Goal: Information Seeking & Learning: Learn about a topic

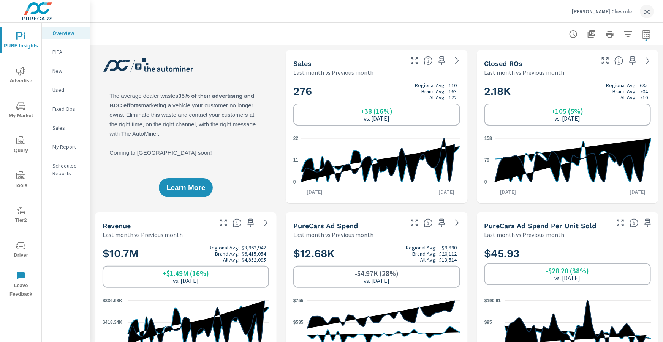
scroll to position [78, 0]
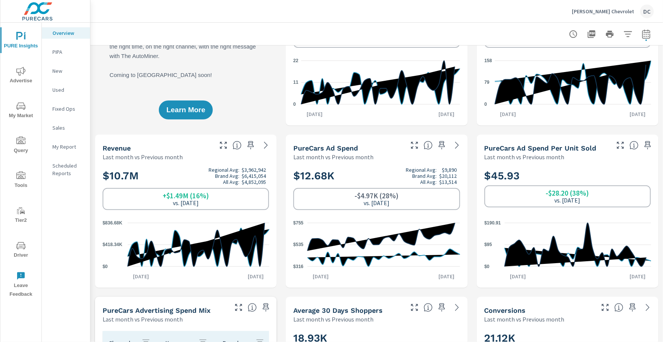
click at [25, 67] on icon "nav menu" at bounding box center [20, 71] width 9 height 9
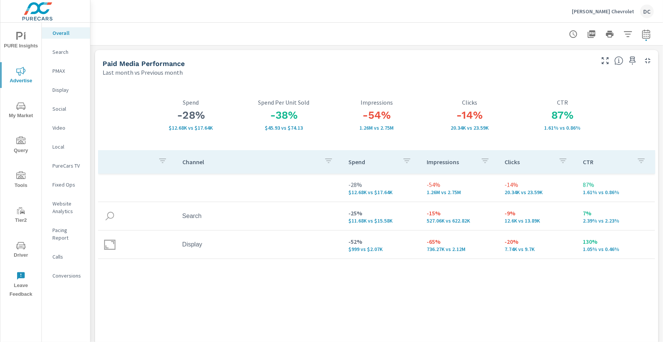
click at [27, 48] on span "PURE Insights" at bounding box center [21, 41] width 36 height 19
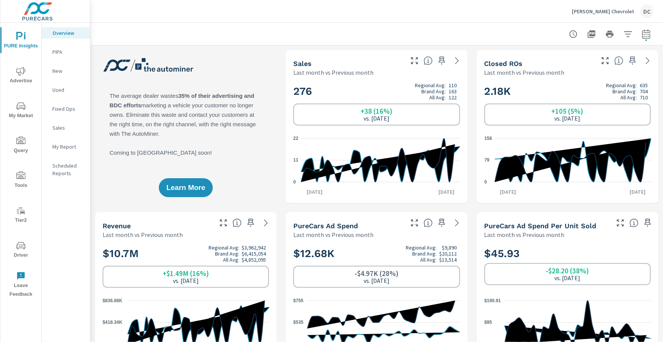
click at [58, 88] on p "Used" at bounding box center [68, 90] width 32 height 8
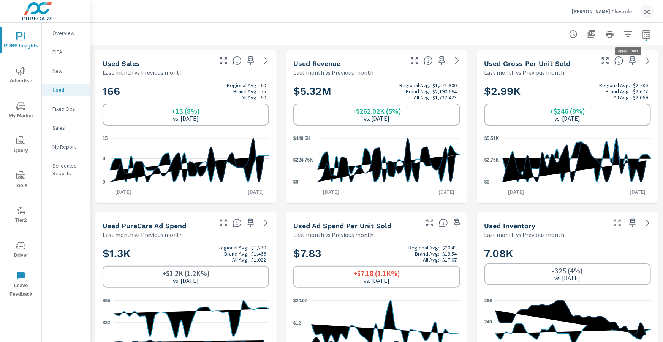
click at [349, 33] on icon "button" at bounding box center [627, 34] width 9 height 9
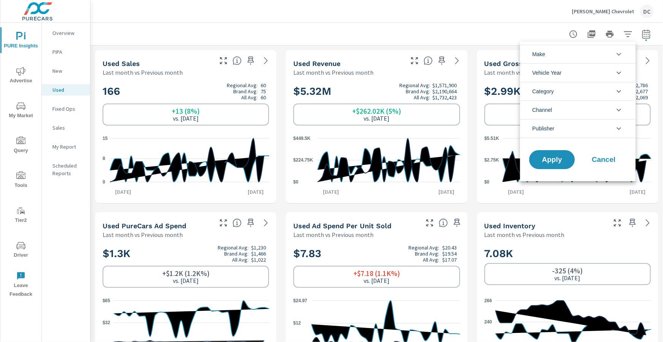
click at [349, 96] on li "Category" at bounding box center [577, 91] width 115 height 19
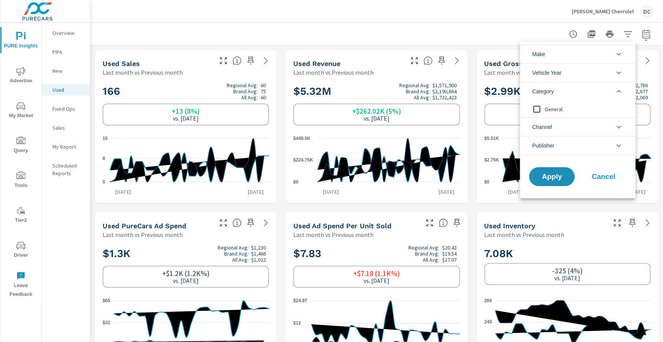
click at [349, 96] on li "Category" at bounding box center [577, 91] width 115 height 19
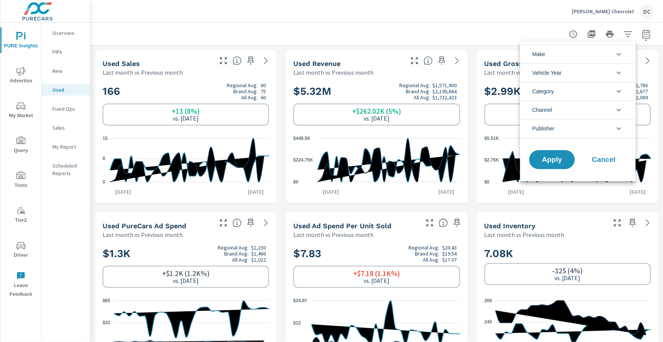
click at [349, 60] on li "Make" at bounding box center [577, 54] width 115 height 19
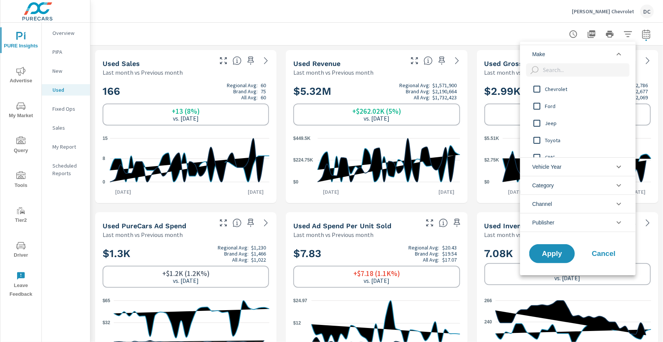
click at [349, 60] on li "Make" at bounding box center [577, 54] width 115 height 19
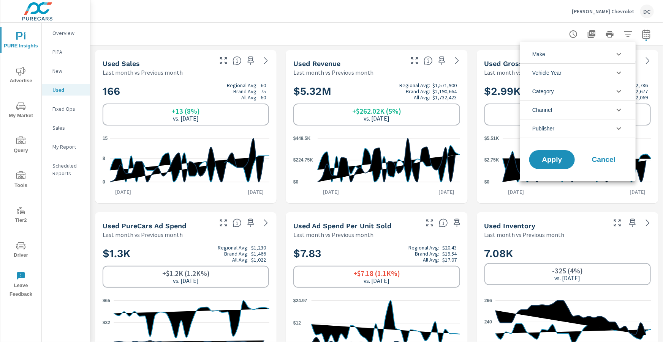
click at [349, 60] on li "Make" at bounding box center [577, 54] width 115 height 19
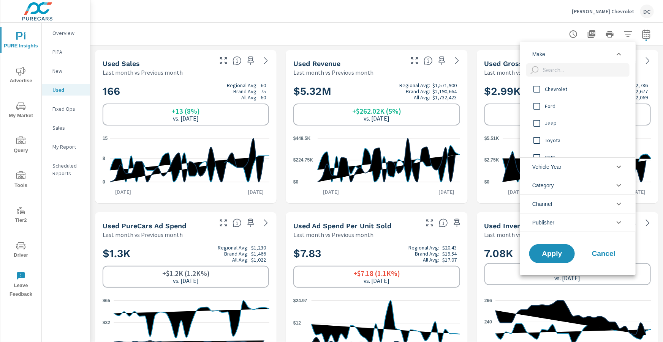
click at [349, 92] on input "filter options" at bounding box center [536, 89] width 16 height 16
click at [349, 206] on button "Apply" at bounding box center [551, 254] width 47 height 20
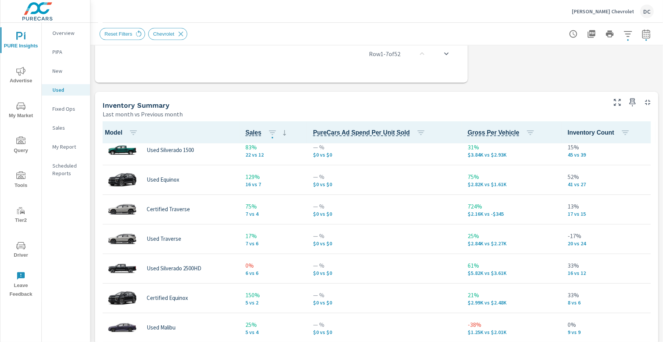
scroll to position [41, 0]
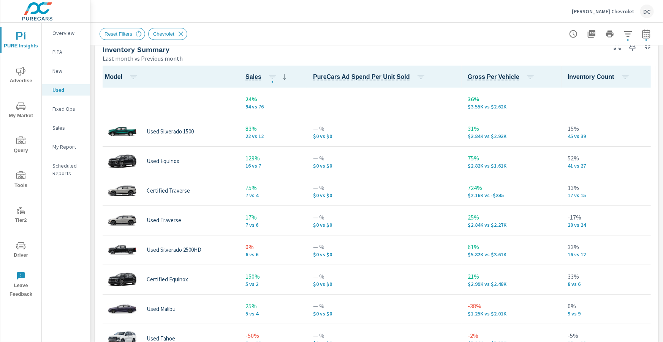
scroll to position [685, 0]
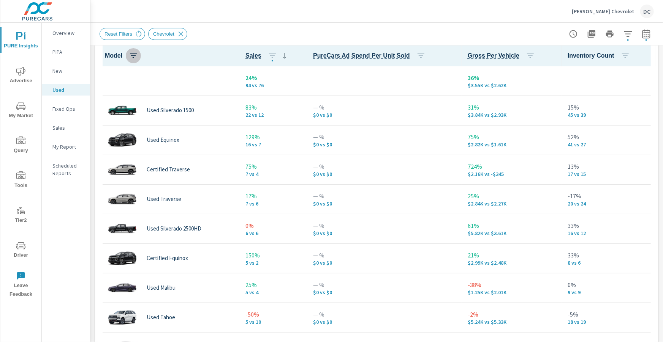
click at [133, 55] on icon "button" at bounding box center [133, 56] width 7 height 5
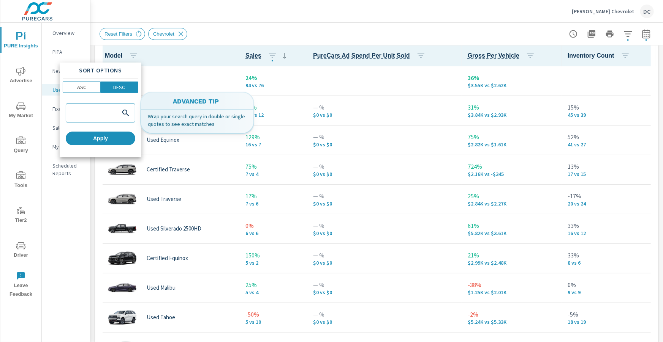
click at [81, 117] on div at bounding box center [100, 113] width 69 height 18
type input "certified"
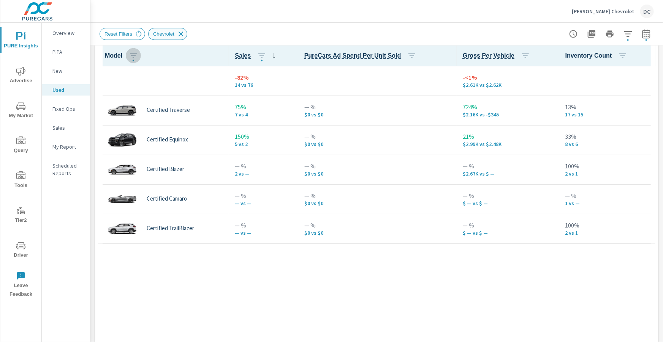
click at [181, 32] on icon at bounding box center [181, 34] width 8 height 8
click at [134, 34] on div "Chevrolet" at bounding box center [121, 34] width 45 height 12
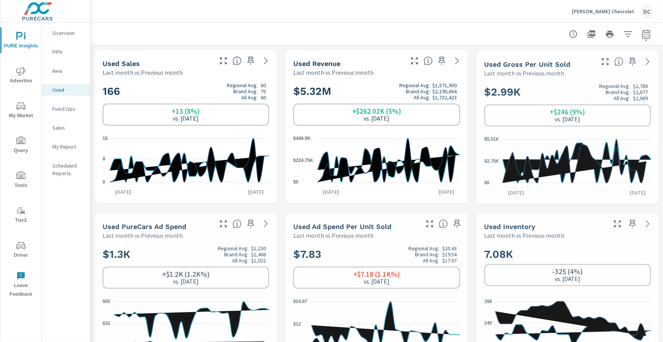
click at [62, 73] on p "New" at bounding box center [68, 71] width 32 height 8
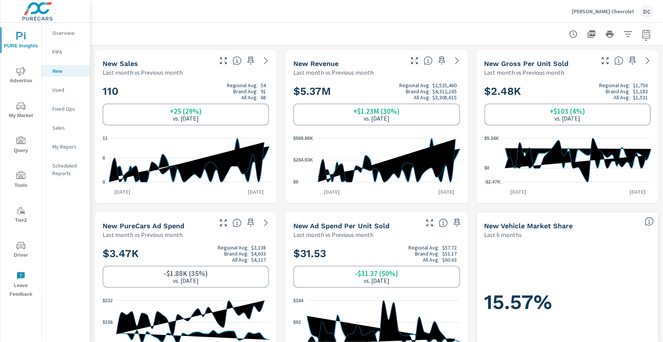
click at [54, 127] on p "Sales" at bounding box center [68, 128] width 32 height 8
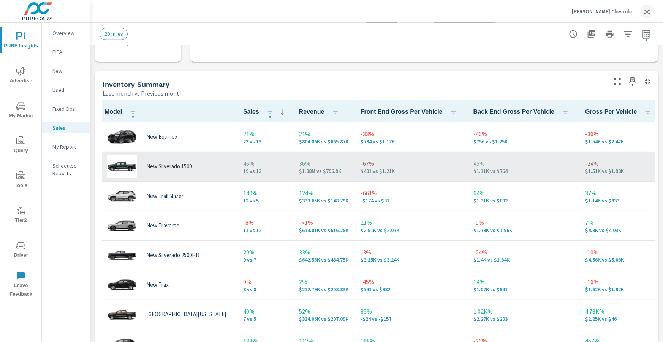
scroll to position [30, 0]
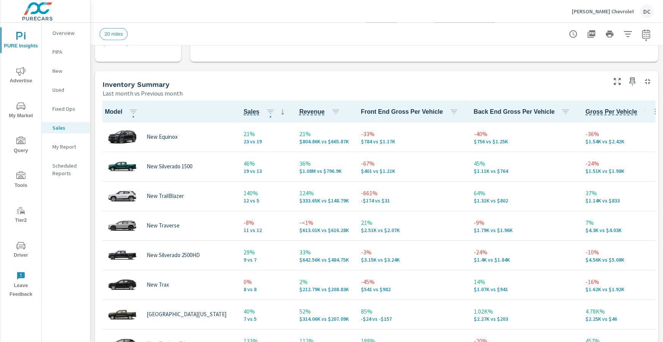
click at [23, 67] on icon "nav menu" at bounding box center [20, 71] width 9 height 9
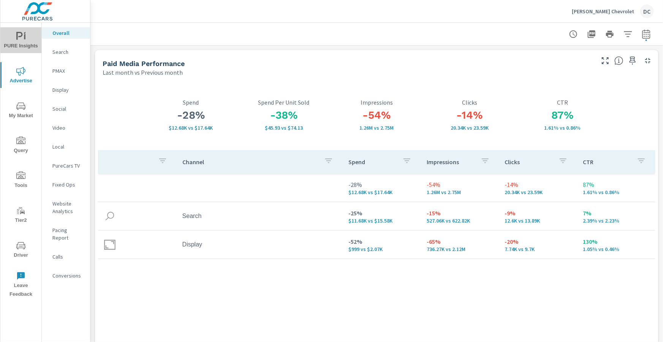
click at [31, 50] on span "PURE Insights" at bounding box center [21, 41] width 36 height 19
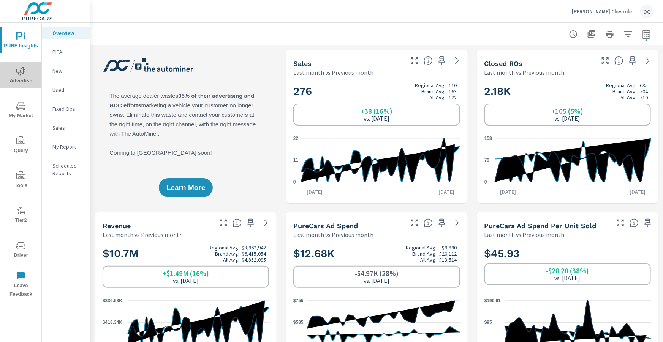
click at [18, 71] on icon "nav menu" at bounding box center [20, 71] width 9 height 9
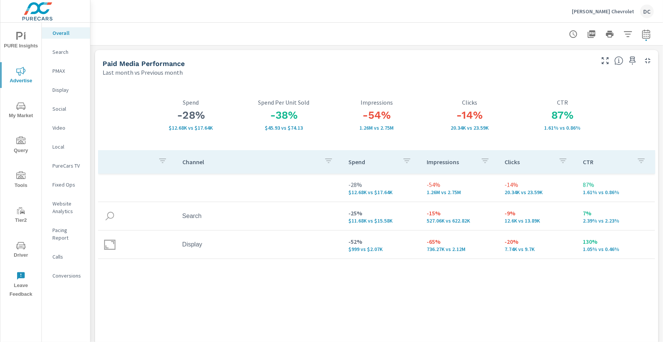
click at [57, 69] on div "PMAX" at bounding box center [66, 70] width 48 height 11
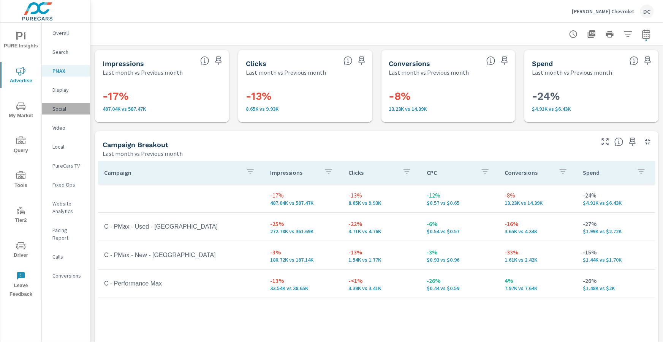
click at [52, 108] on p "Social" at bounding box center [68, 109] width 32 height 8
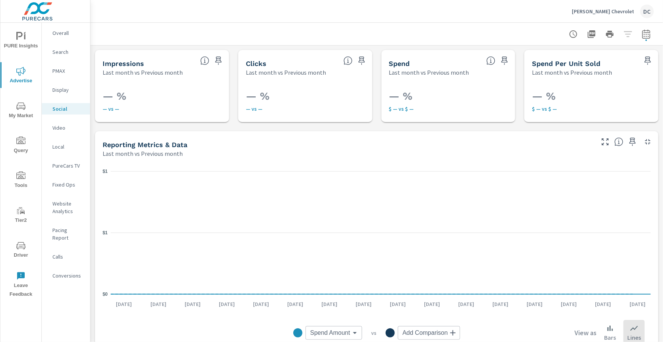
click at [68, 51] on p "Search" at bounding box center [68, 52] width 32 height 8
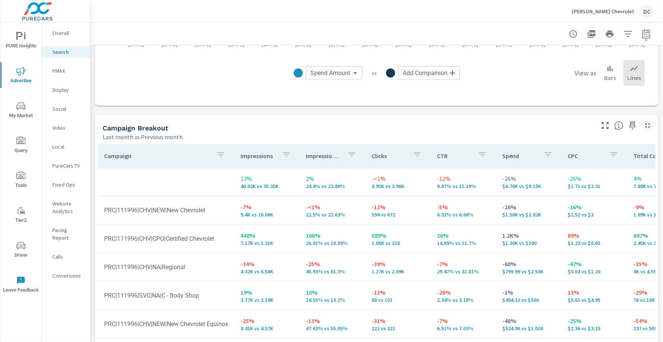
scroll to position [759, 0]
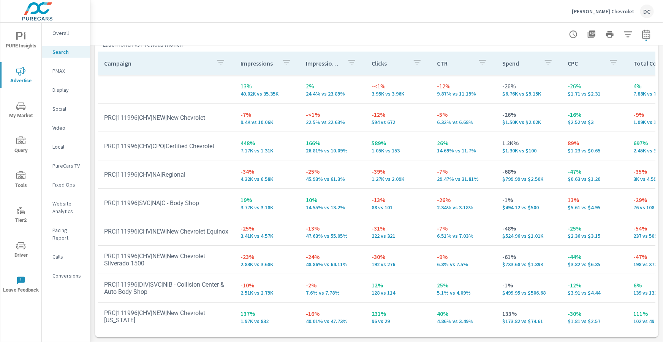
click at [29, 36] on span "PURE Insights" at bounding box center [21, 41] width 36 height 19
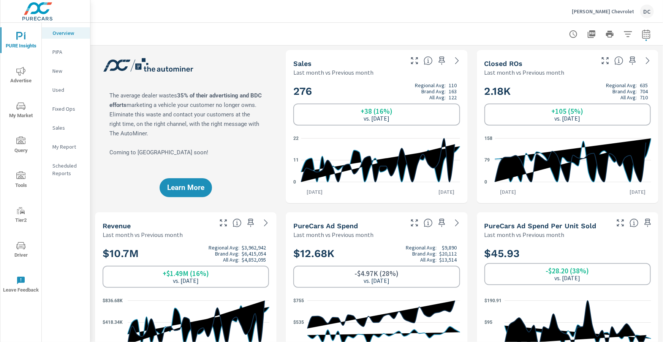
click at [65, 128] on p "Sales" at bounding box center [68, 128] width 32 height 8
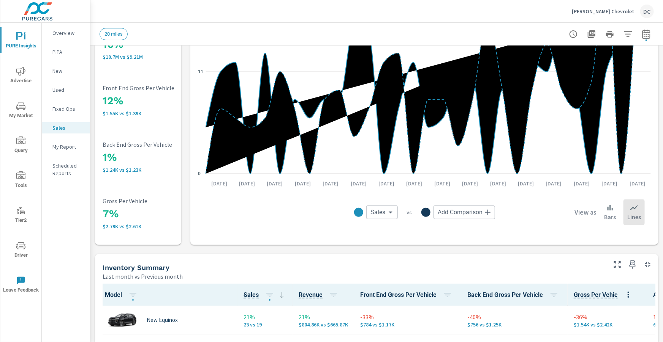
scroll to position [146, 0]
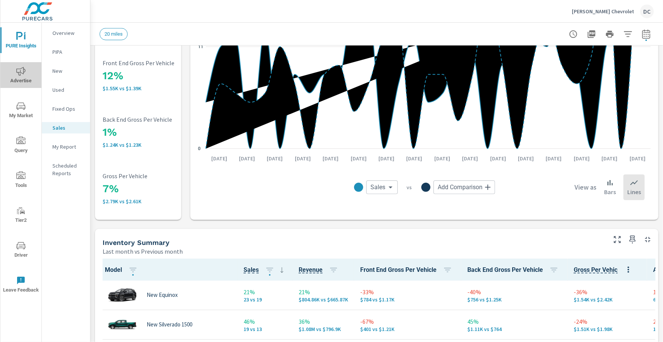
click at [24, 71] on icon "nav menu" at bounding box center [20, 71] width 9 height 9
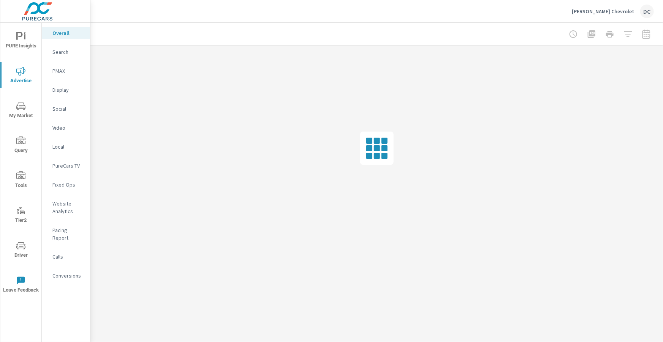
click at [65, 73] on p "PMAX" at bounding box center [68, 71] width 32 height 8
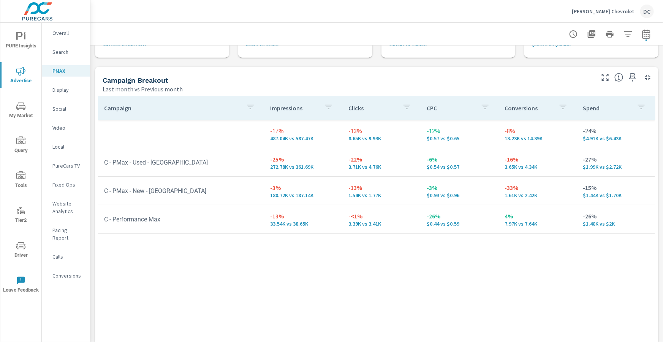
scroll to position [109, 0]
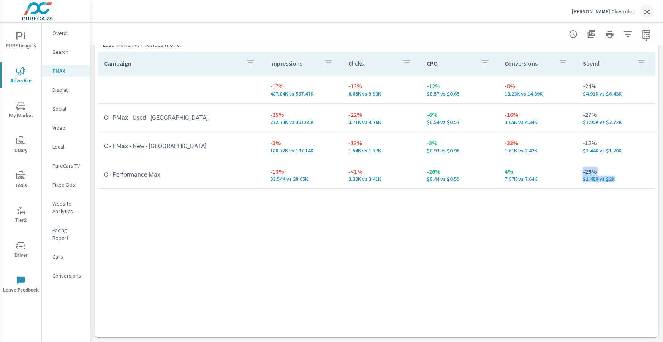
drag, startPoint x: 574, startPoint y: 178, endPoint x: 624, endPoint y: 183, distance: 50.3
click at [349, 183] on tr "C - Performance Max -13% 33.54K vs 38.65K -<1% 3.39K vs 3.41K -26% $0.44 vs $0.…" at bounding box center [376, 175] width 557 height 28
click at [61, 35] on p "Overall" at bounding box center [68, 33] width 32 height 8
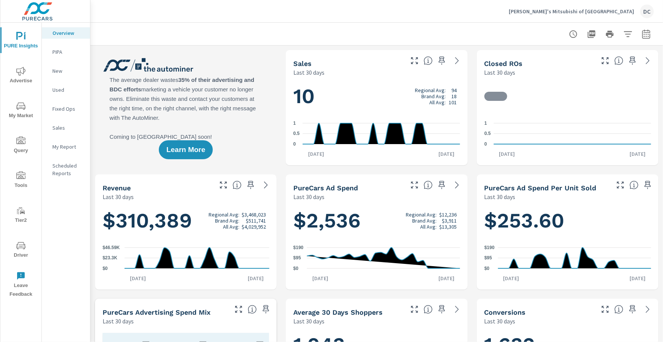
click at [23, 249] on icon "nav menu" at bounding box center [20, 245] width 9 height 7
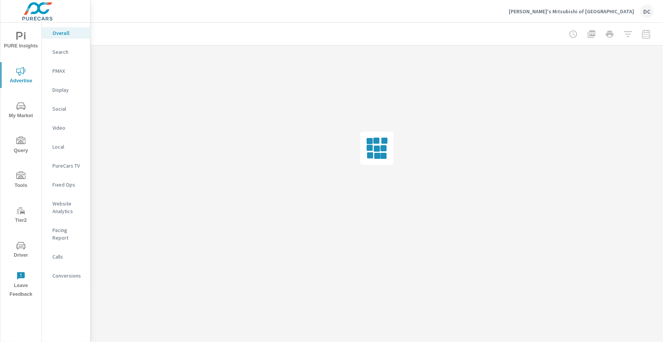
click at [649, 35] on div at bounding box center [609, 34] width 88 height 15
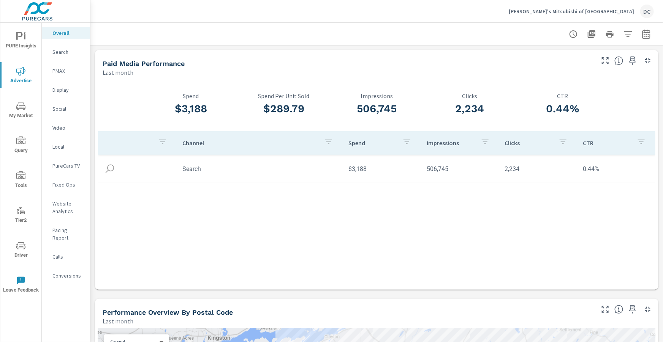
click at [66, 52] on p "Search" at bounding box center [68, 52] width 32 height 8
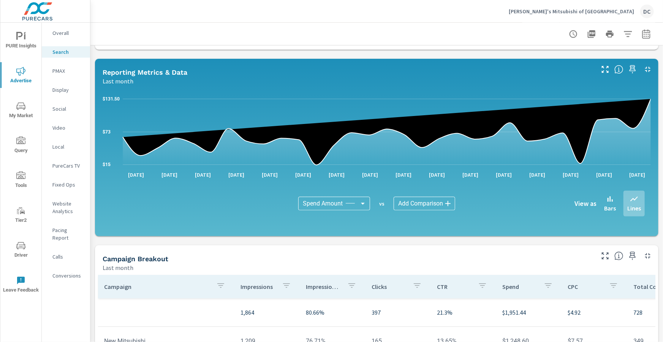
scroll to position [513, 0]
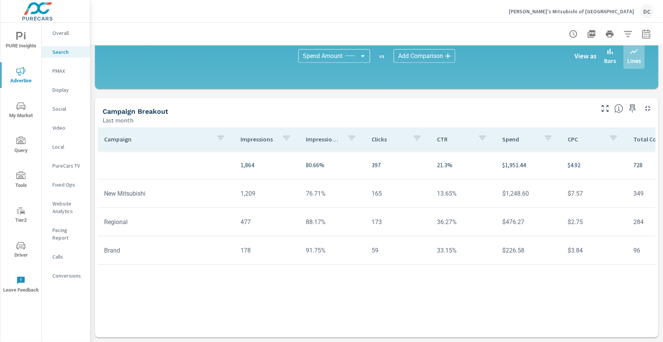
click at [61, 71] on p "PMAX" at bounding box center [68, 71] width 32 height 8
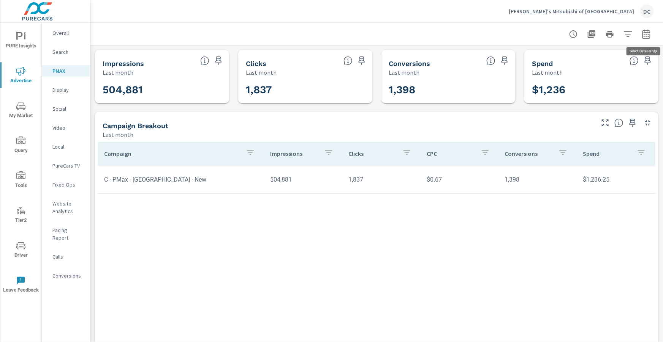
click at [644, 35] on icon "button" at bounding box center [645, 34] width 9 height 9
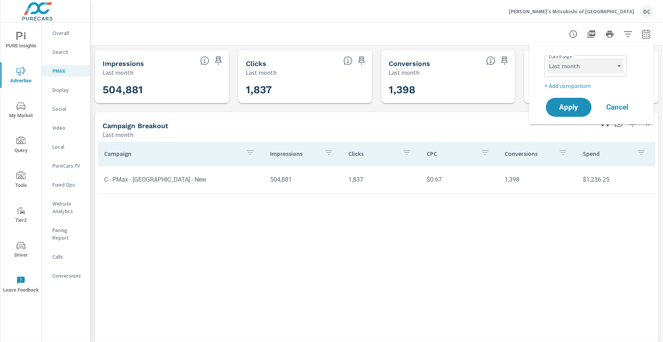
click at [617, 66] on select "Custom Yesterday Last week Last 7 days Last 14 days Last 30 days Last 45 days L…" at bounding box center [585, 65] width 76 height 15
click at [547, 58] on select "Custom Yesterday Last week Last 7 days Last 14 days Last 30 days Last 45 days L…" at bounding box center [585, 65] width 76 height 15
select select "Month to date"
click at [573, 106] on span "Apply" at bounding box center [568, 107] width 31 height 7
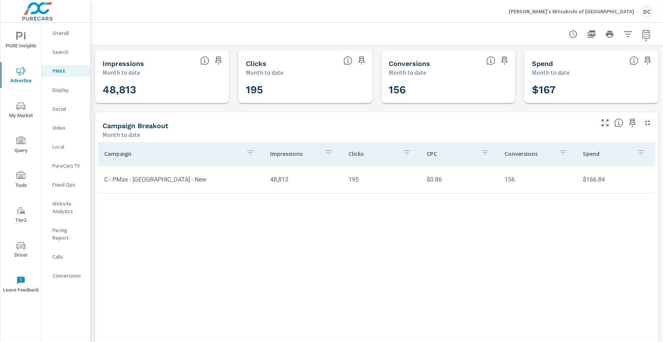
click at [24, 251] on span "Driver" at bounding box center [21, 250] width 36 height 19
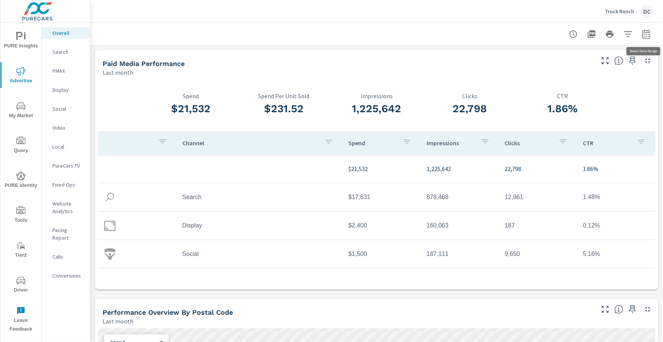
click at [646, 32] on icon "button" at bounding box center [645, 34] width 9 height 9
select select "Last month"
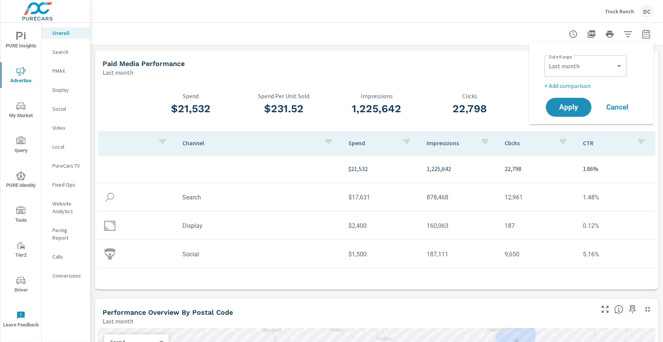
click at [583, 82] on p "+ Add comparison" at bounding box center [592, 85] width 97 height 9
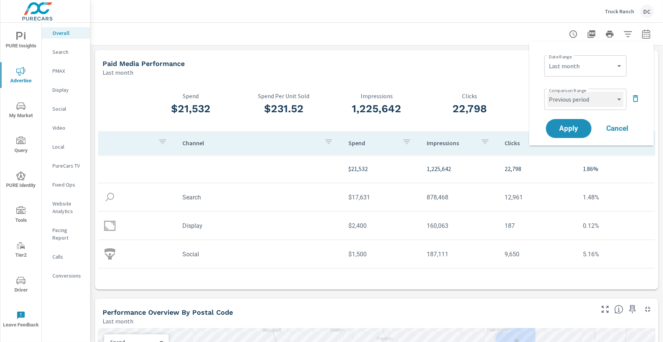
click at [565, 102] on select "Custom Previous period Previous month Previous year" at bounding box center [585, 99] width 76 height 15
click at [547, 92] on select "Custom Previous period Previous month Previous year" at bounding box center [585, 99] width 76 height 15
select select "Previous month"
click at [574, 128] on span "Apply" at bounding box center [568, 128] width 31 height 7
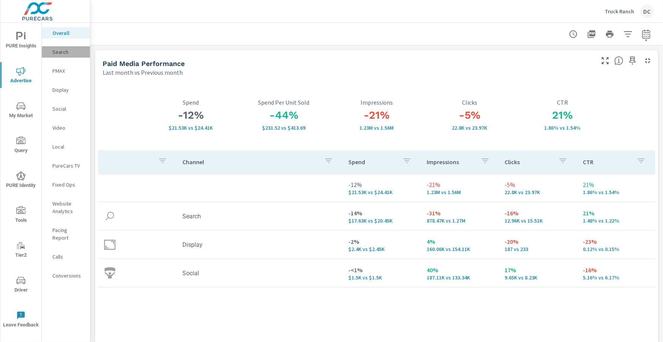
click at [61, 54] on p "Search" at bounding box center [68, 52] width 32 height 8
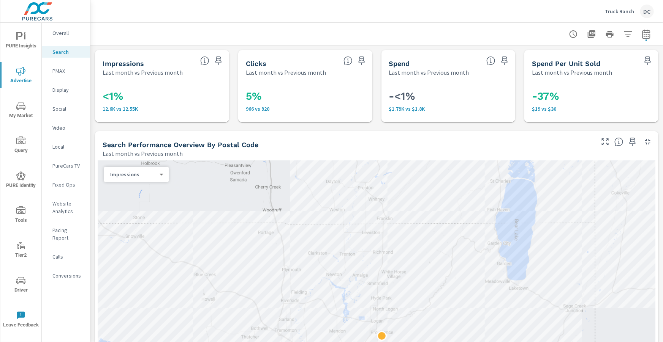
click at [63, 73] on p "PMAX" at bounding box center [68, 71] width 32 height 8
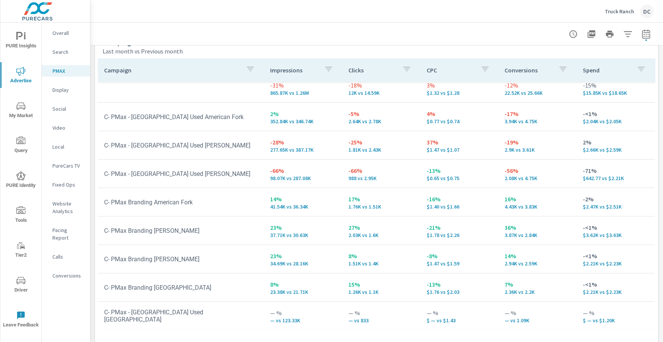
scroll to position [109, 0]
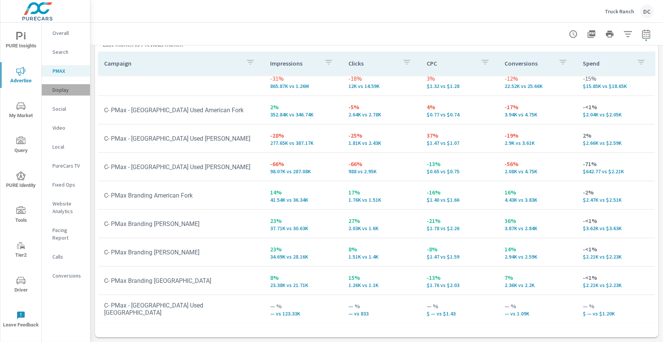
click at [58, 93] on p "Display" at bounding box center [68, 90] width 32 height 8
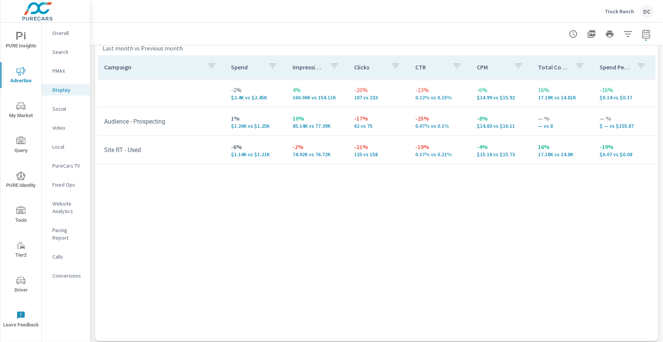
scroll to position [353, 0]
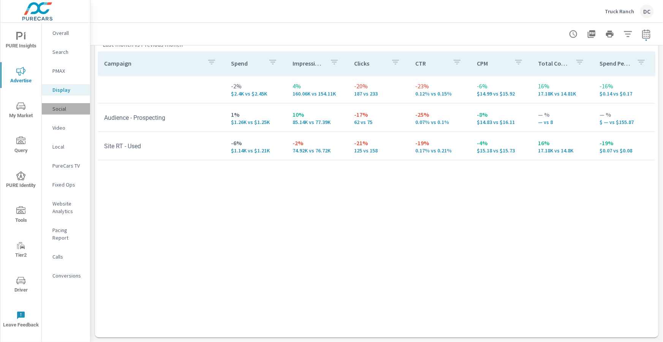
click at [72, 108] on p "Social" at bounding box center [68, 109] width 32 height 8
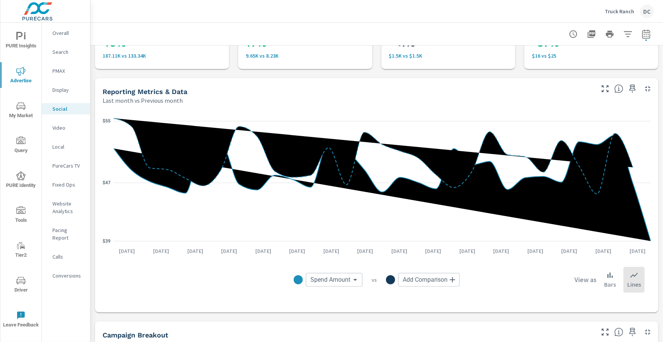
scroll to position [37, 0]
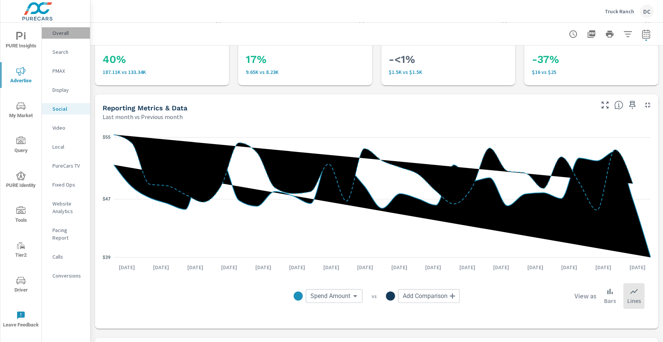
click at [63, 37] on div "Overall" at bounding box center [66, 32] width 48 height 11
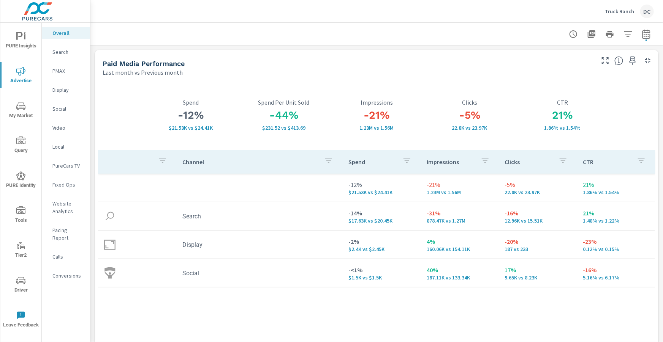
click at [58, 73] on p "PMAX" at bounding box center [68, 71] width 32 height 8
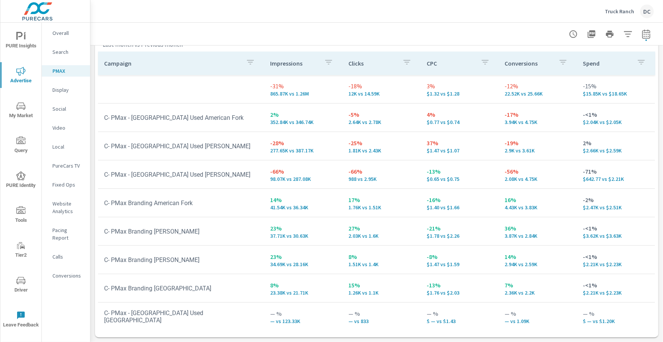
scroll to position [109, 0]
click at [63, 109] on p "Social" at bounding box center [68, 109] width 32 height 8
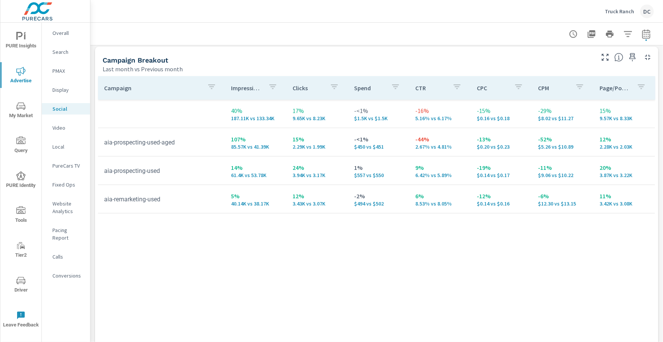
scroll to position [353, 0]
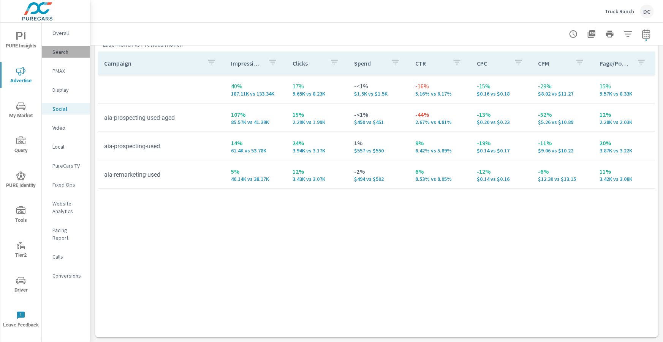
click at [61, 49] on p "Search" at bounding box center [68, 52] width 32 height 8
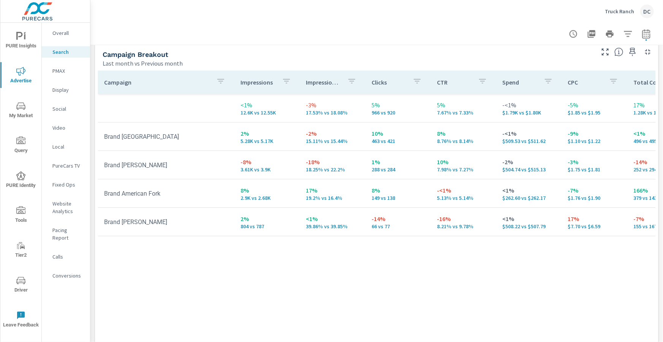
scroll to position [759, 0]
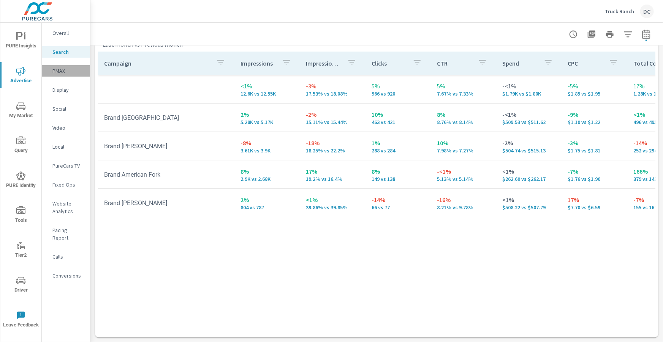
click at [59, 72] on p "PMAX" at bounding box center [68, 71] width 32 height 8
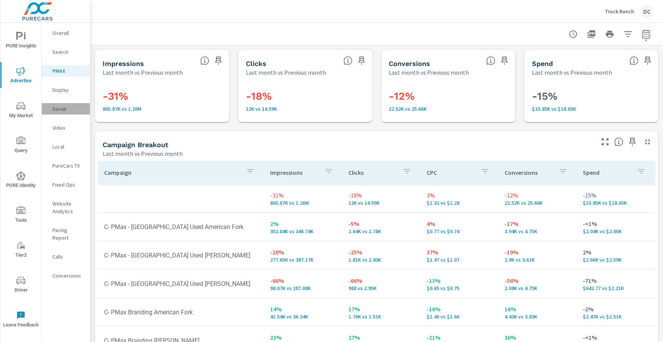
click at [65, 112] on p "Social" at bounding box center [68, 109] width 32 height 8
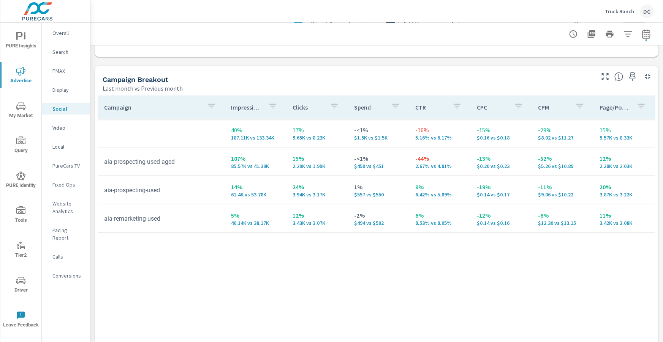
scroll to position [309, 0]
